Goal: Complete application form

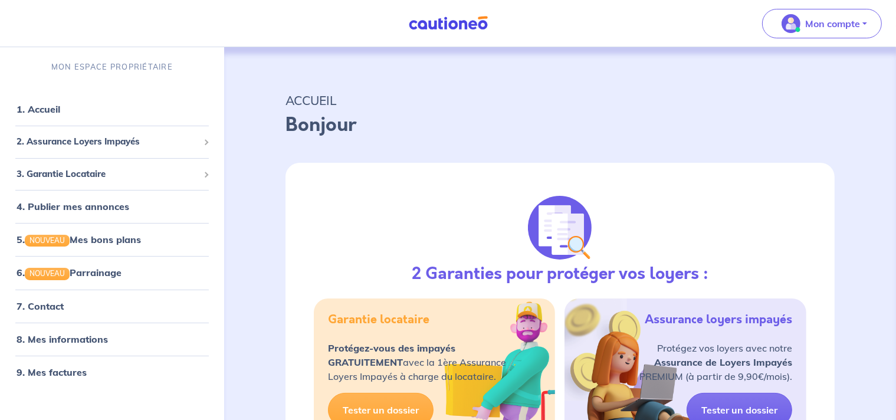
select select "FR"
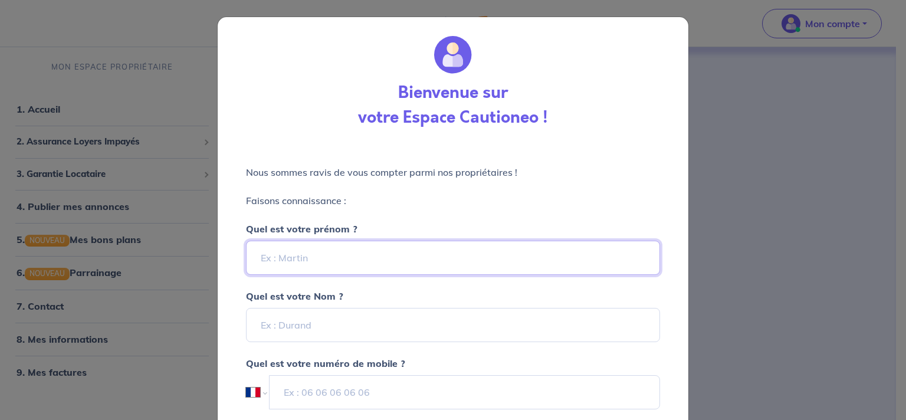
click at [274, 257] on input "Quel est votre prénom ?" at bounding box center [453, 258] width 414 height 34
type input "[PERSON_NAME]"
click at [311, 326] on input "Quel est votre Nom ?" at bounding box center [453, 325] width 414 height 34
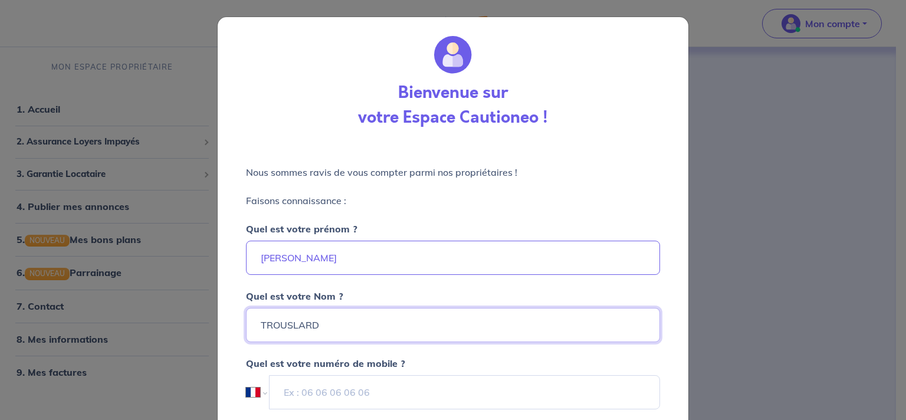
type input "TROUSLARD"
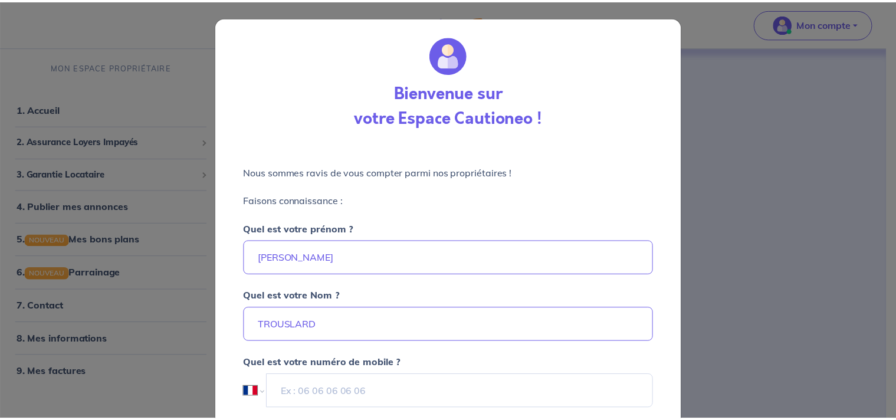
scroll to position [91, 0]
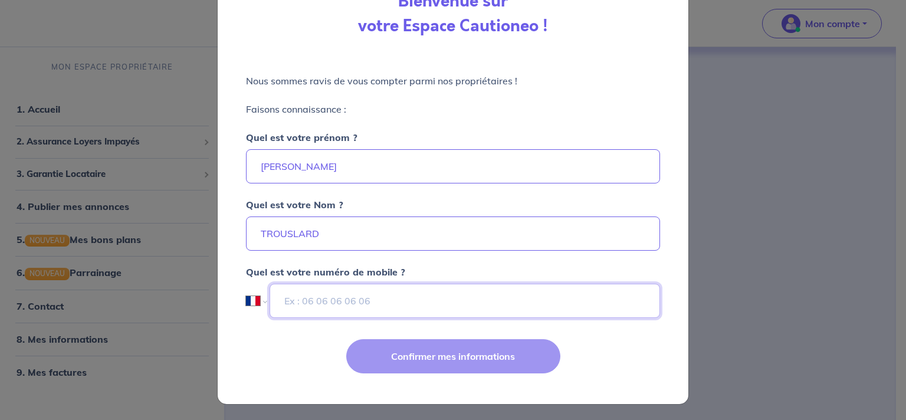
click at [379, 303] on input "tel" at bounding box center [465, 301] width 391 height 34
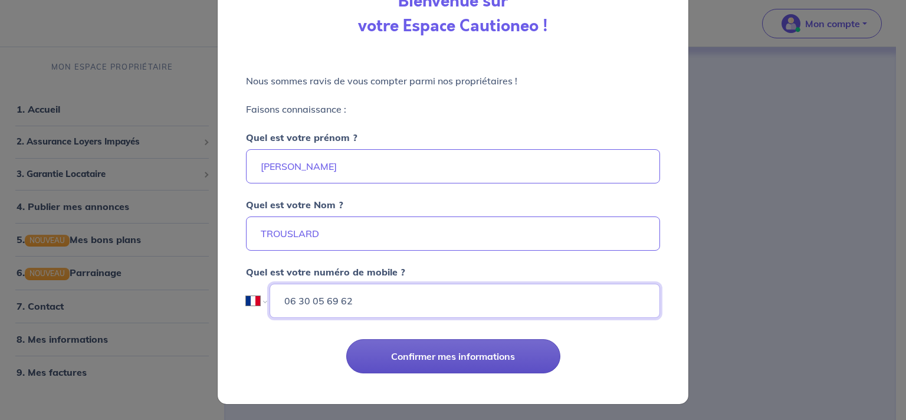
type input "06 30 05 69 62"
click at [434, 349] on button "Confirmer mes informations" at bounding box center [453, 356] width 214 height 34
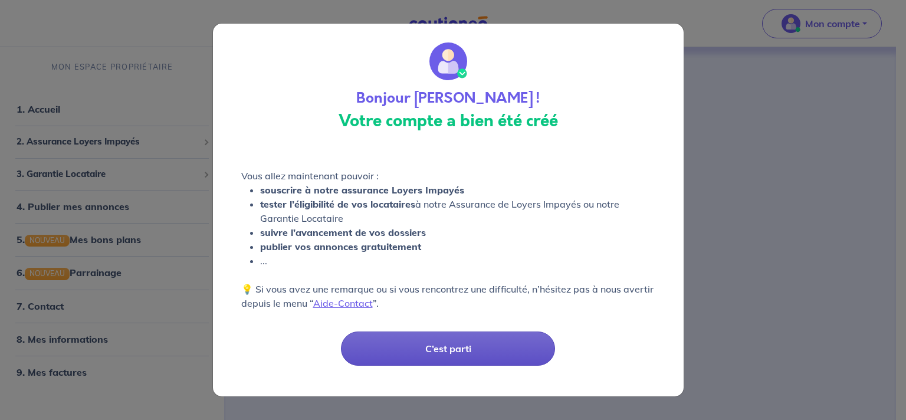
click at [443, 362] on button "C’est parti" at bounding box center [448, 349] width 214 height 34
